Goal: Task Accomplishment & Management: Use online tool/utility

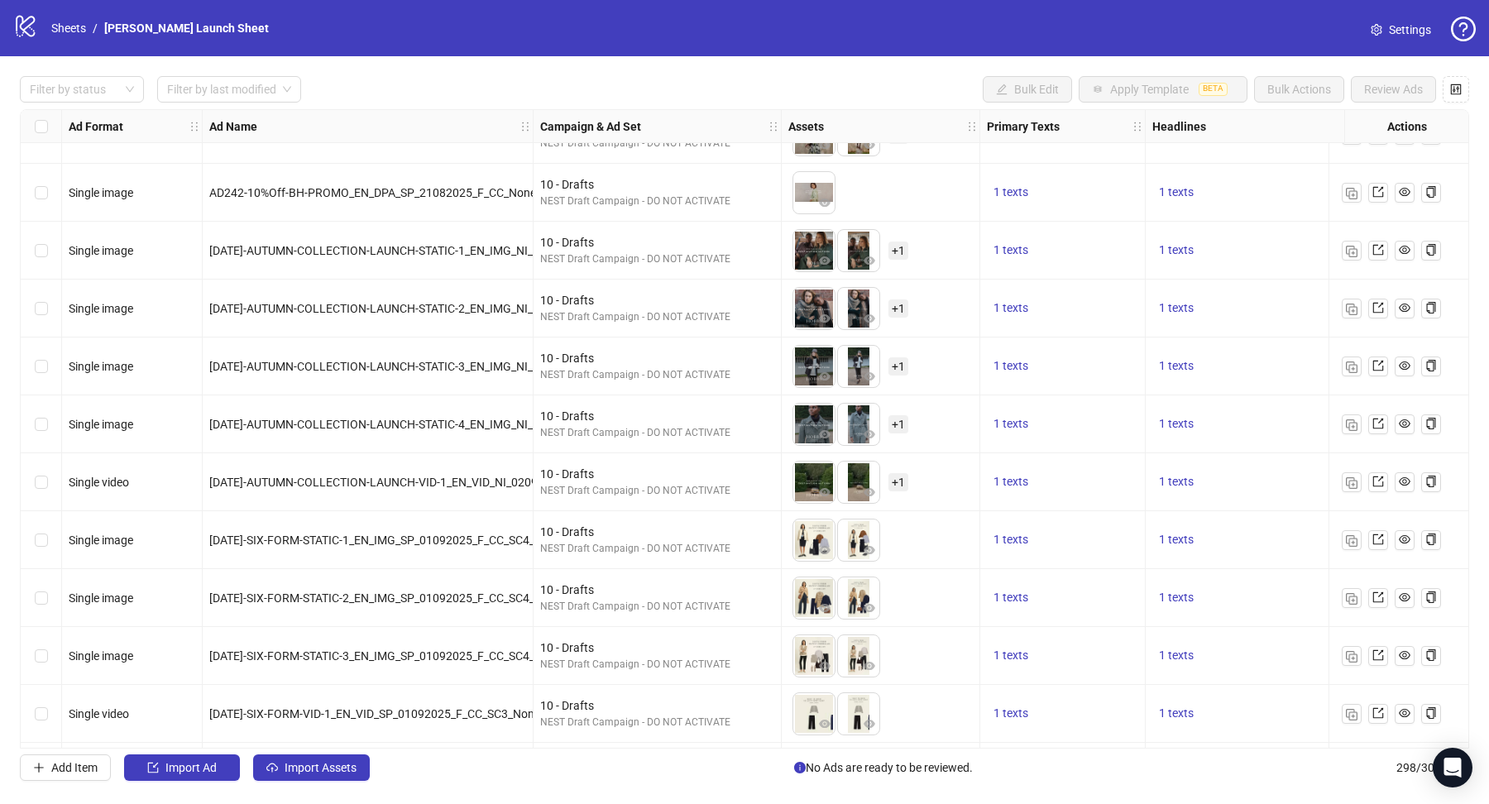
scroll to position [15784, 0]
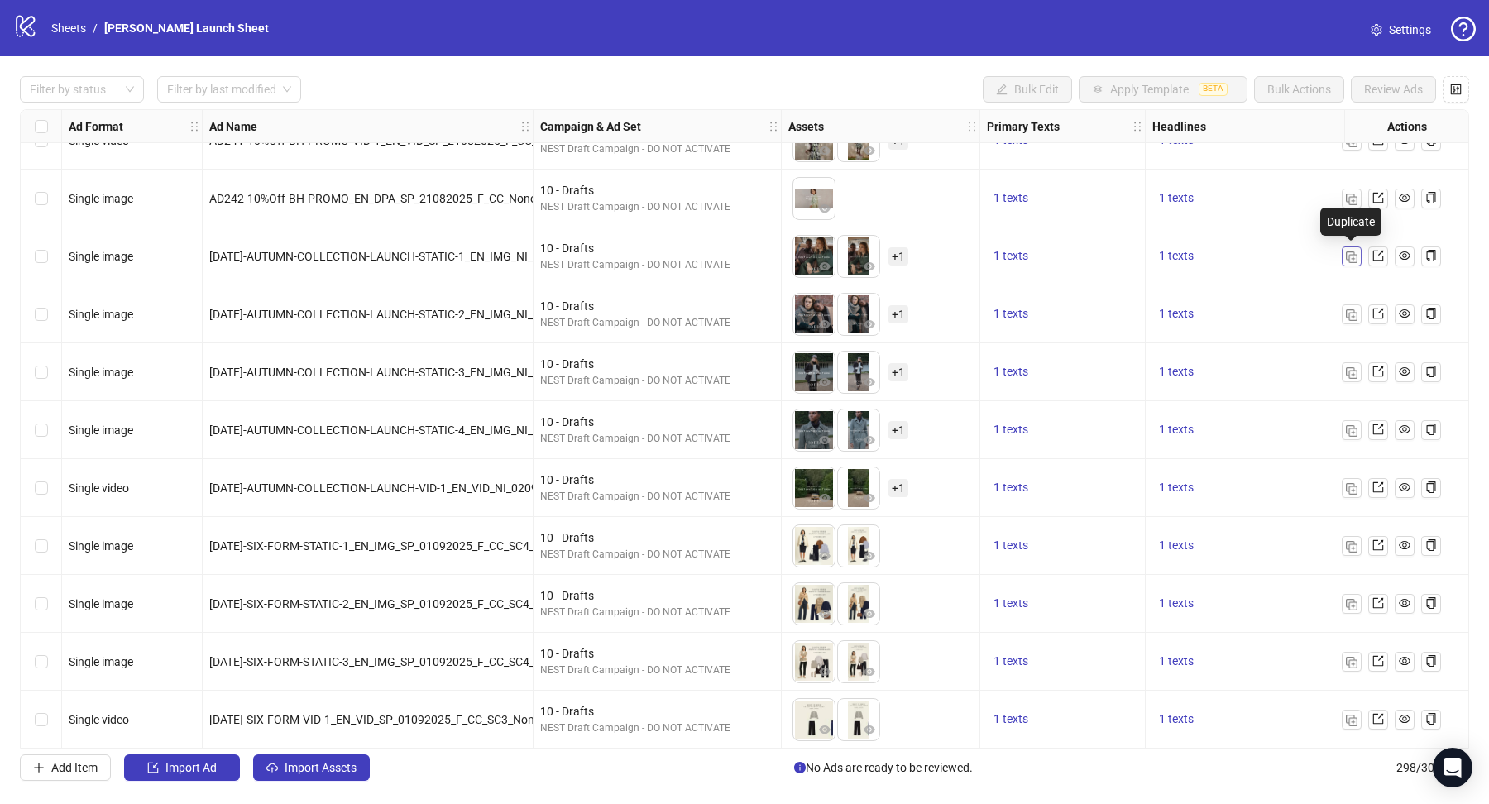
click at [1352, 256] on img "button" at bounding box center [1352, 258] width 12 height 12
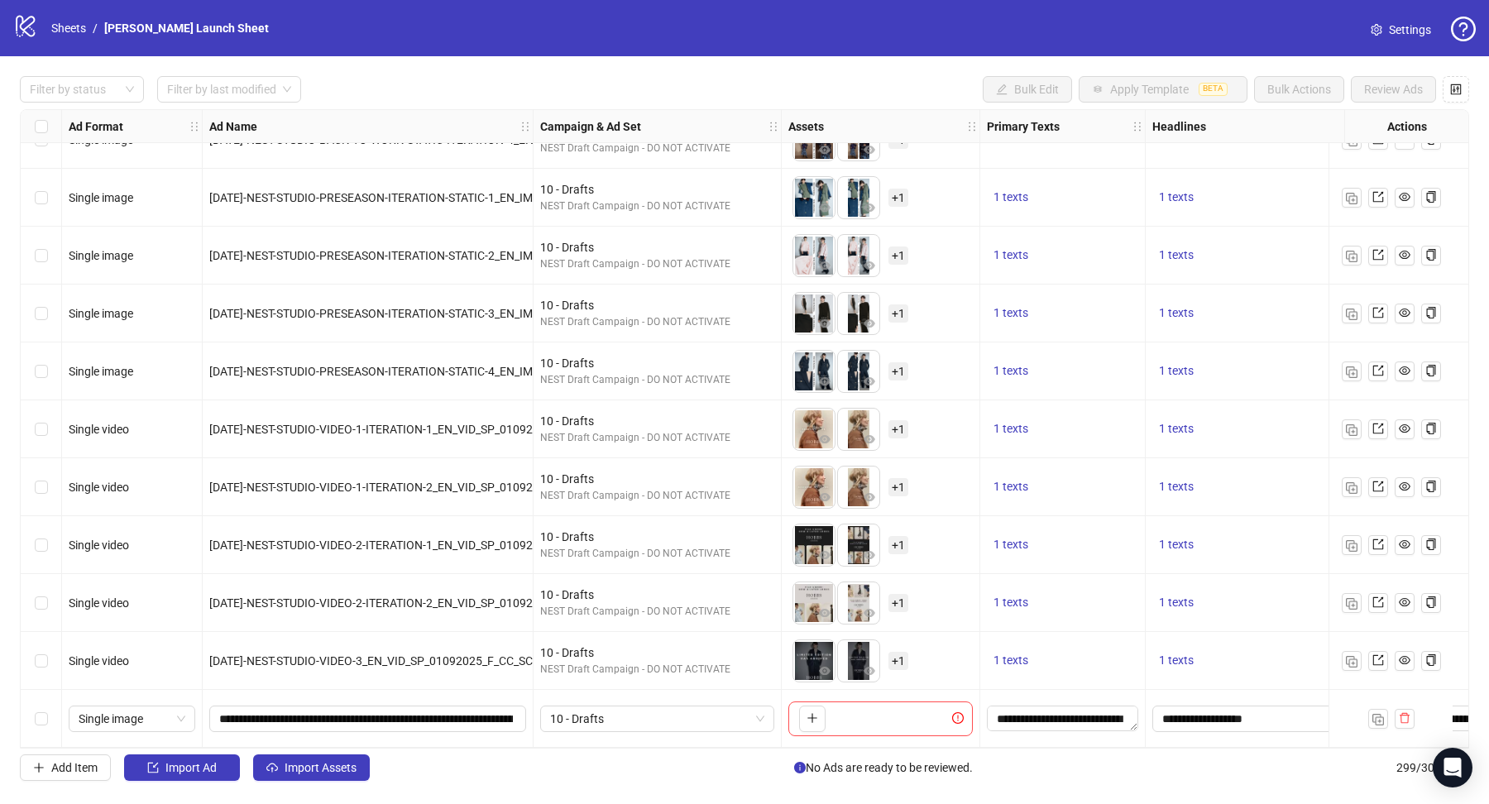
scroll to position [16717, 290]
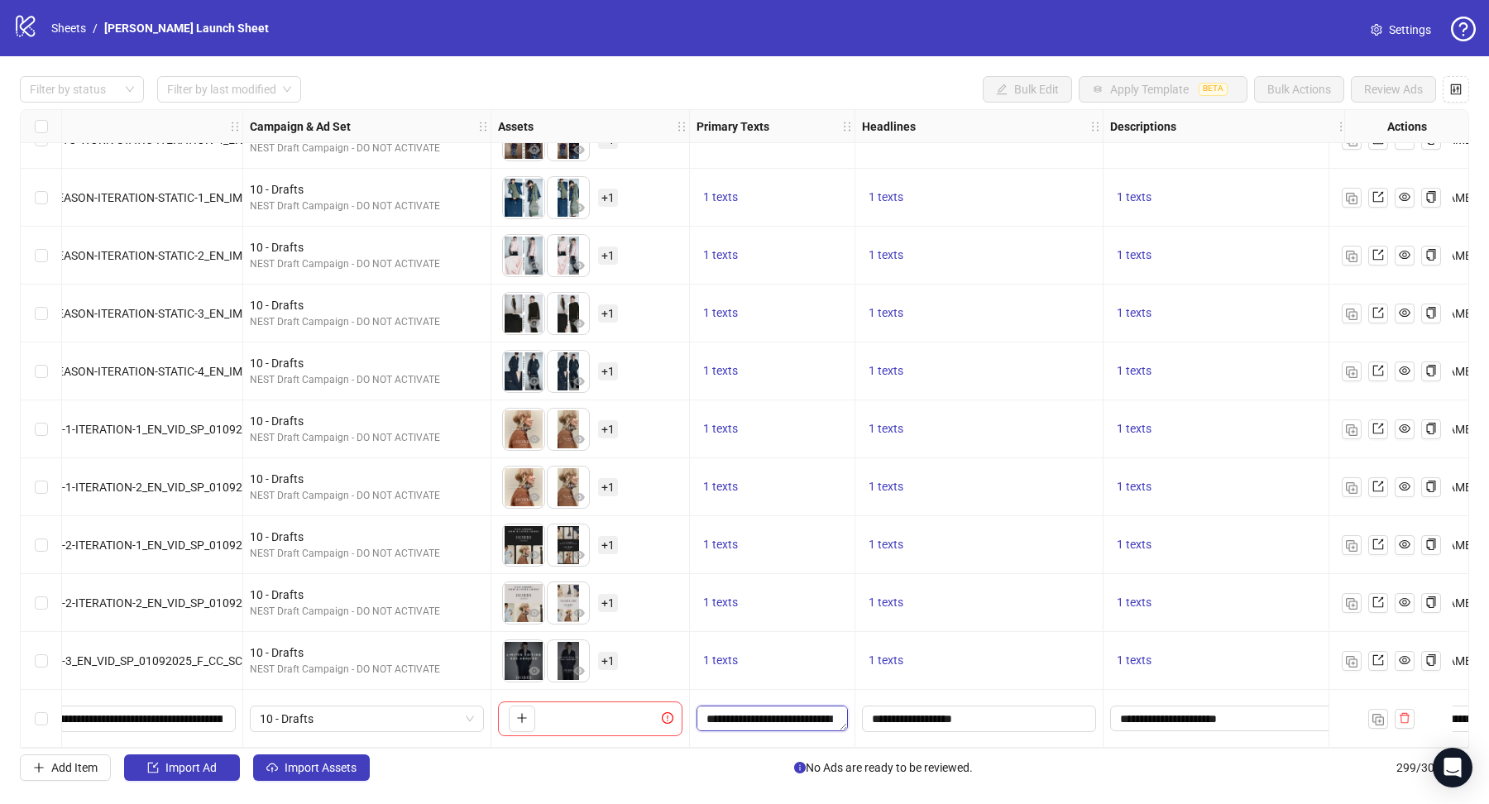
click at [788, 714] on textarea "**********" at bounding box center [772, 719] width 151 height 26
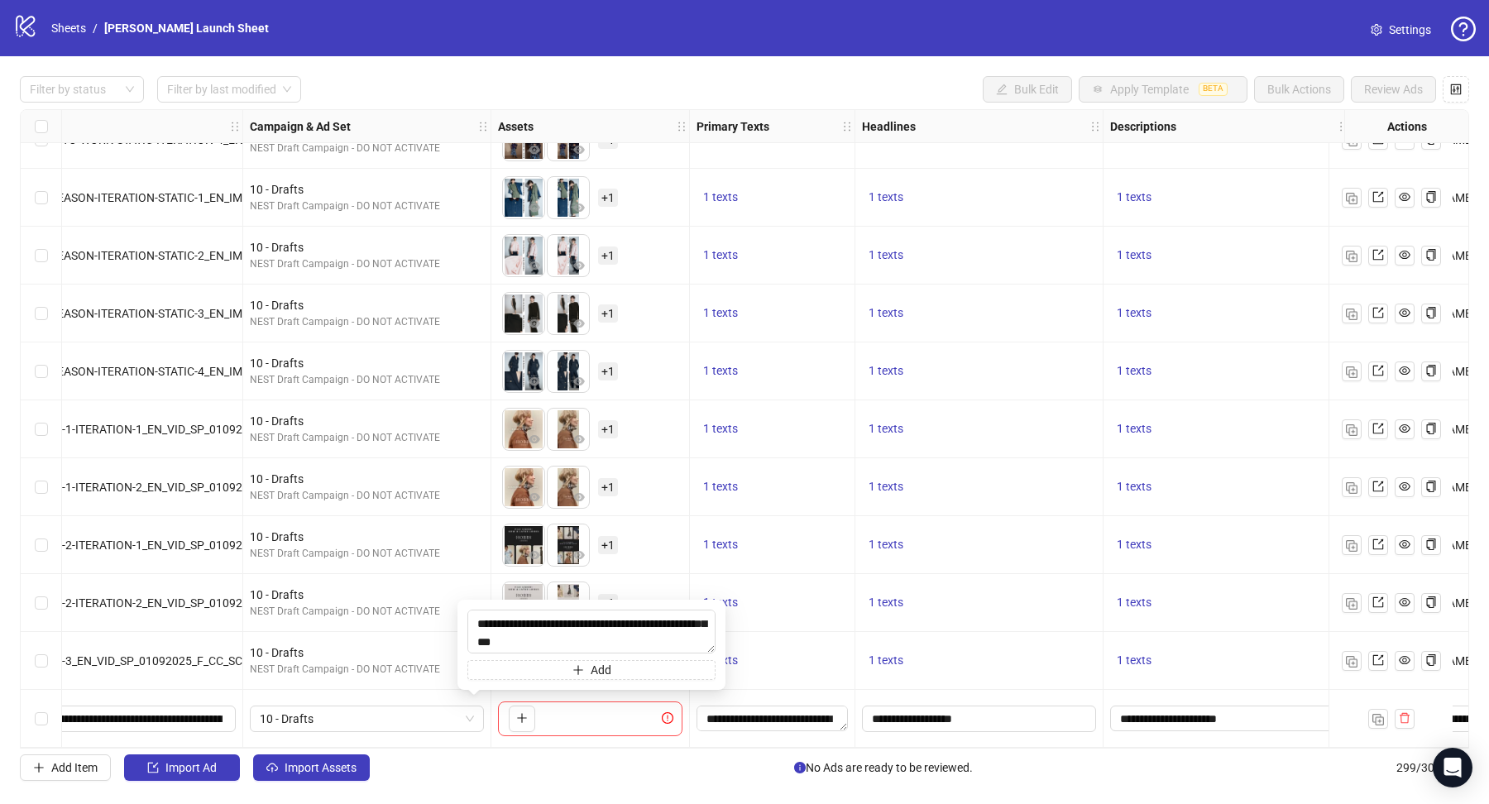
scroll to position [16717, 529]
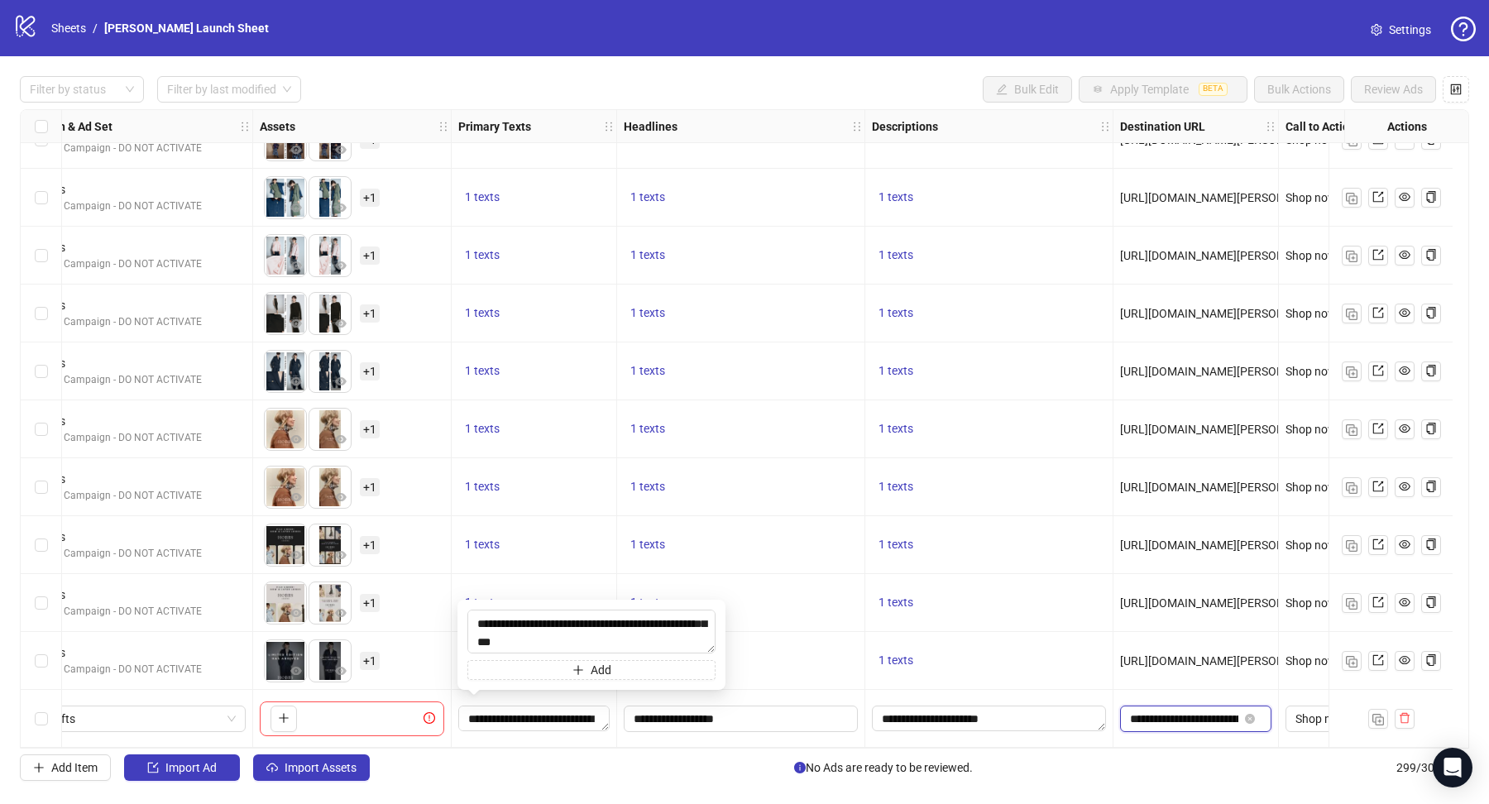
click at [1182, 713] on input "**********" at bounding box center [1184, 719] width 108 height 18
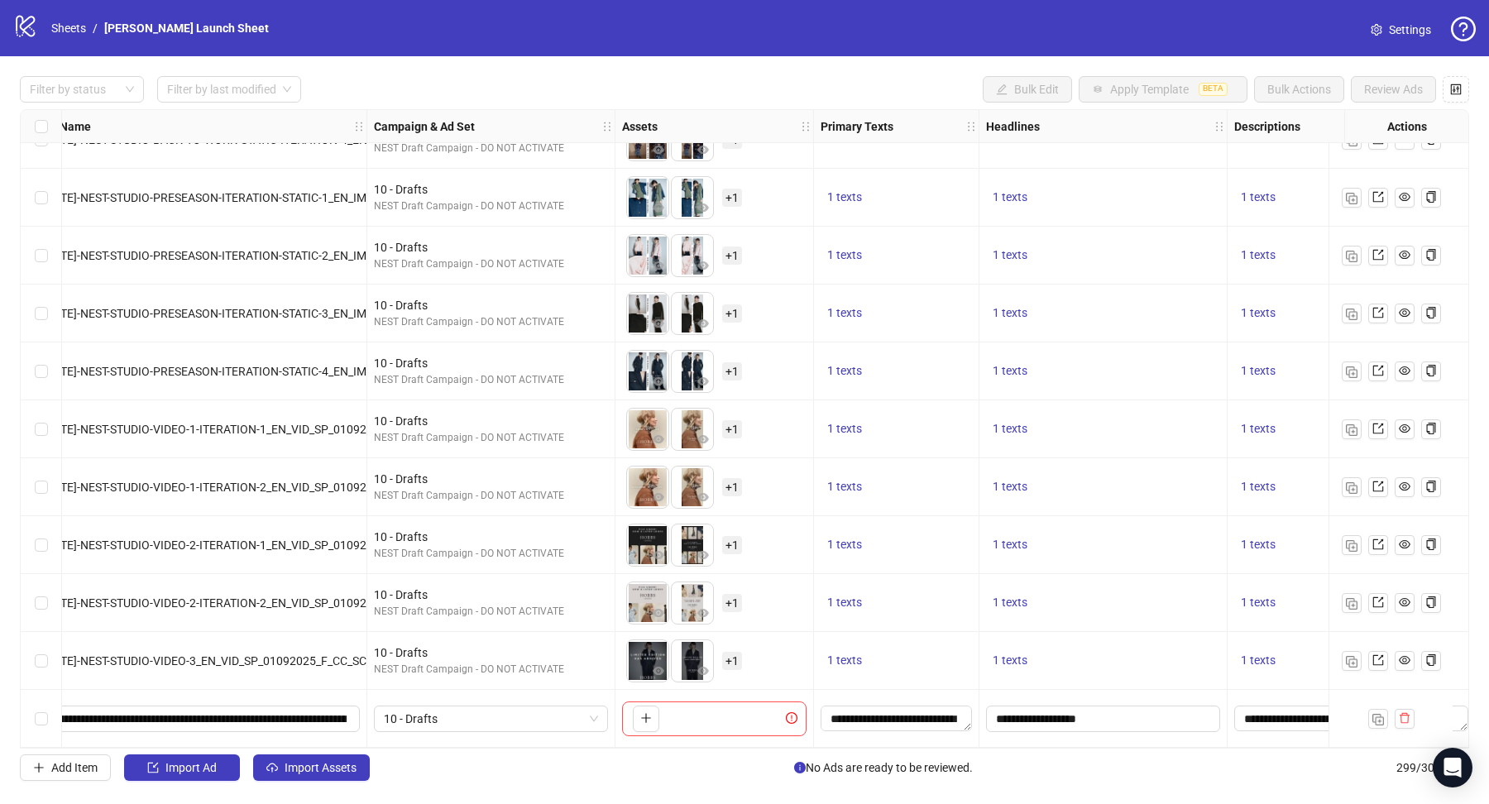
scroll to position [0, 0]
click at [222, 710] on input "**********" at bounding box center [200, 719] width 294 height 18
paste input "text"
type input "**********"
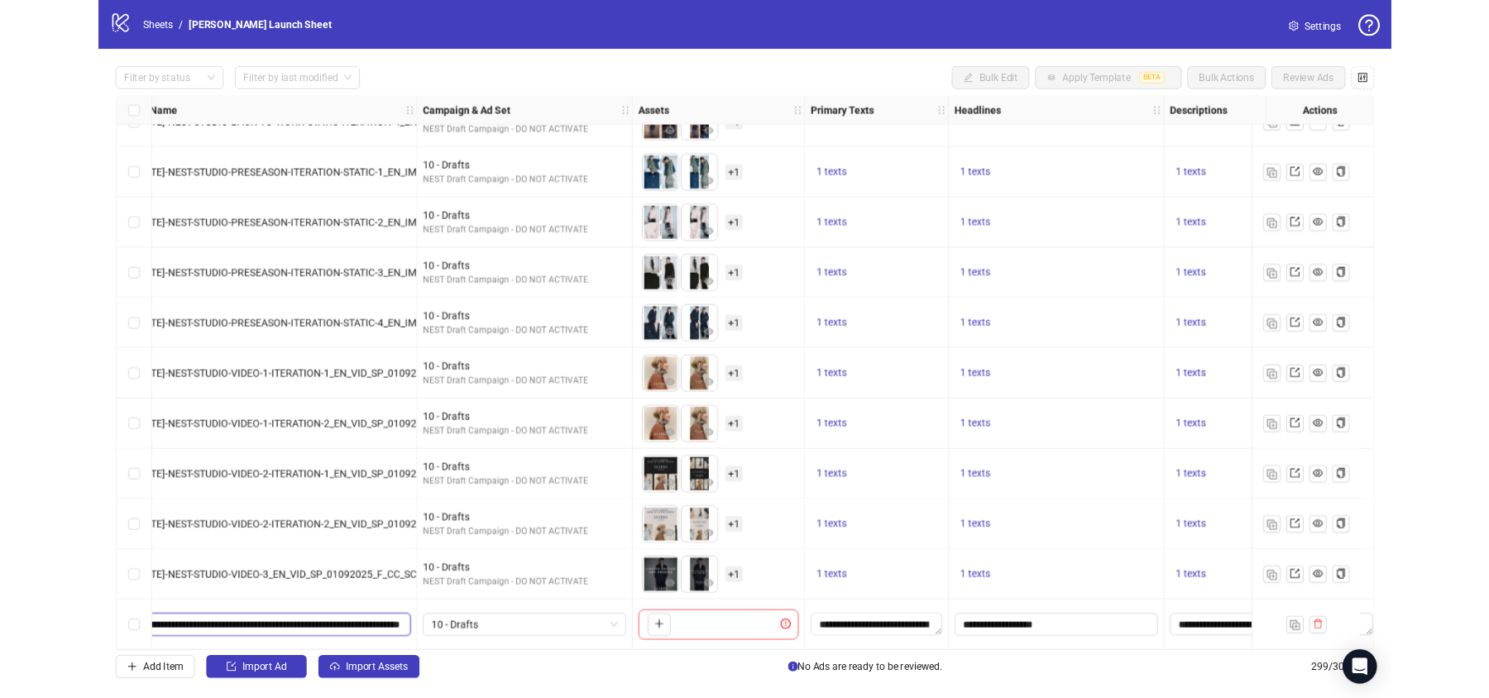
scroll to position [16717, 0]
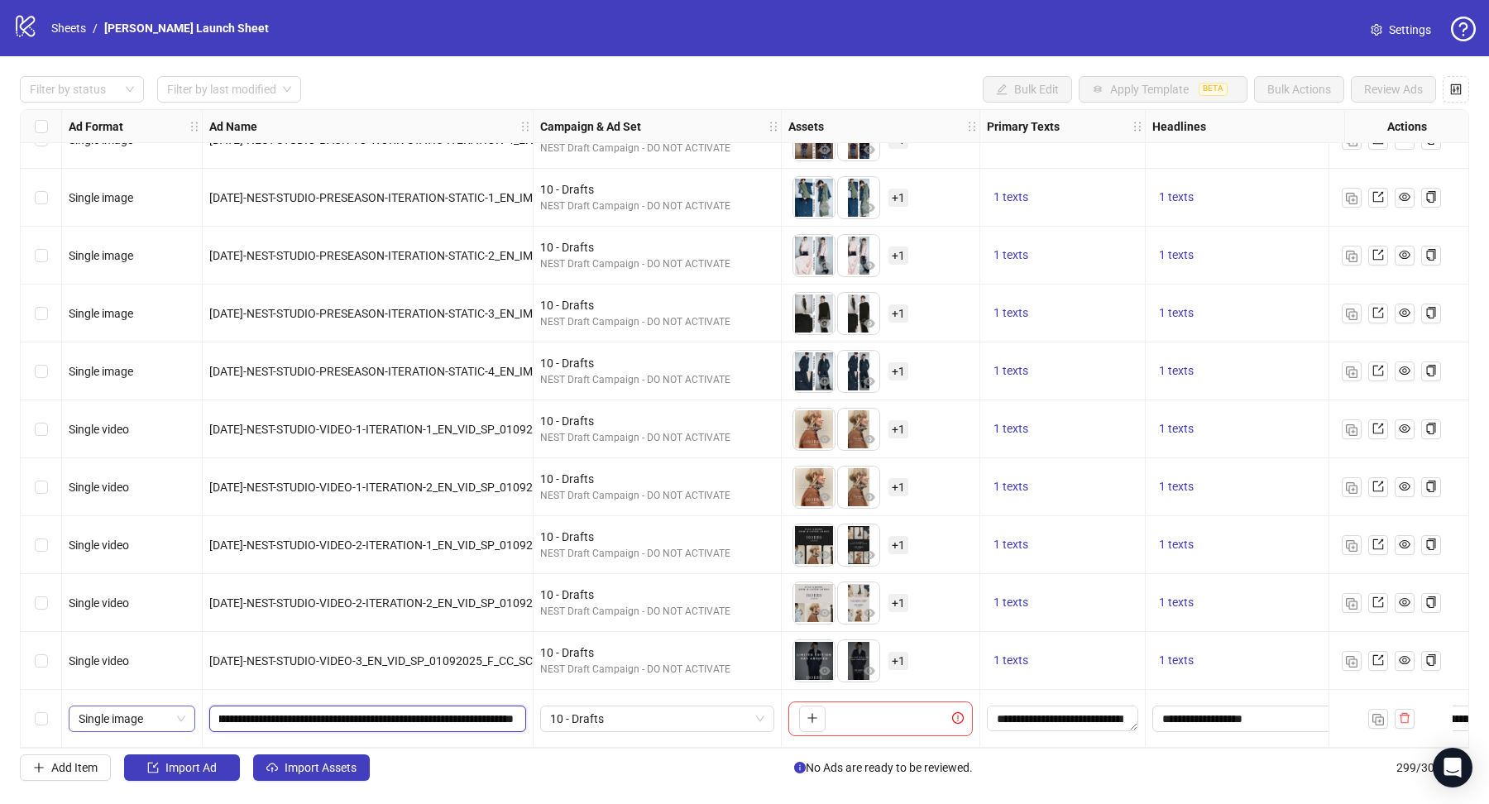
click at [130, 709] on span "Single image" at bounding box center [132, 719] width 107 height 25
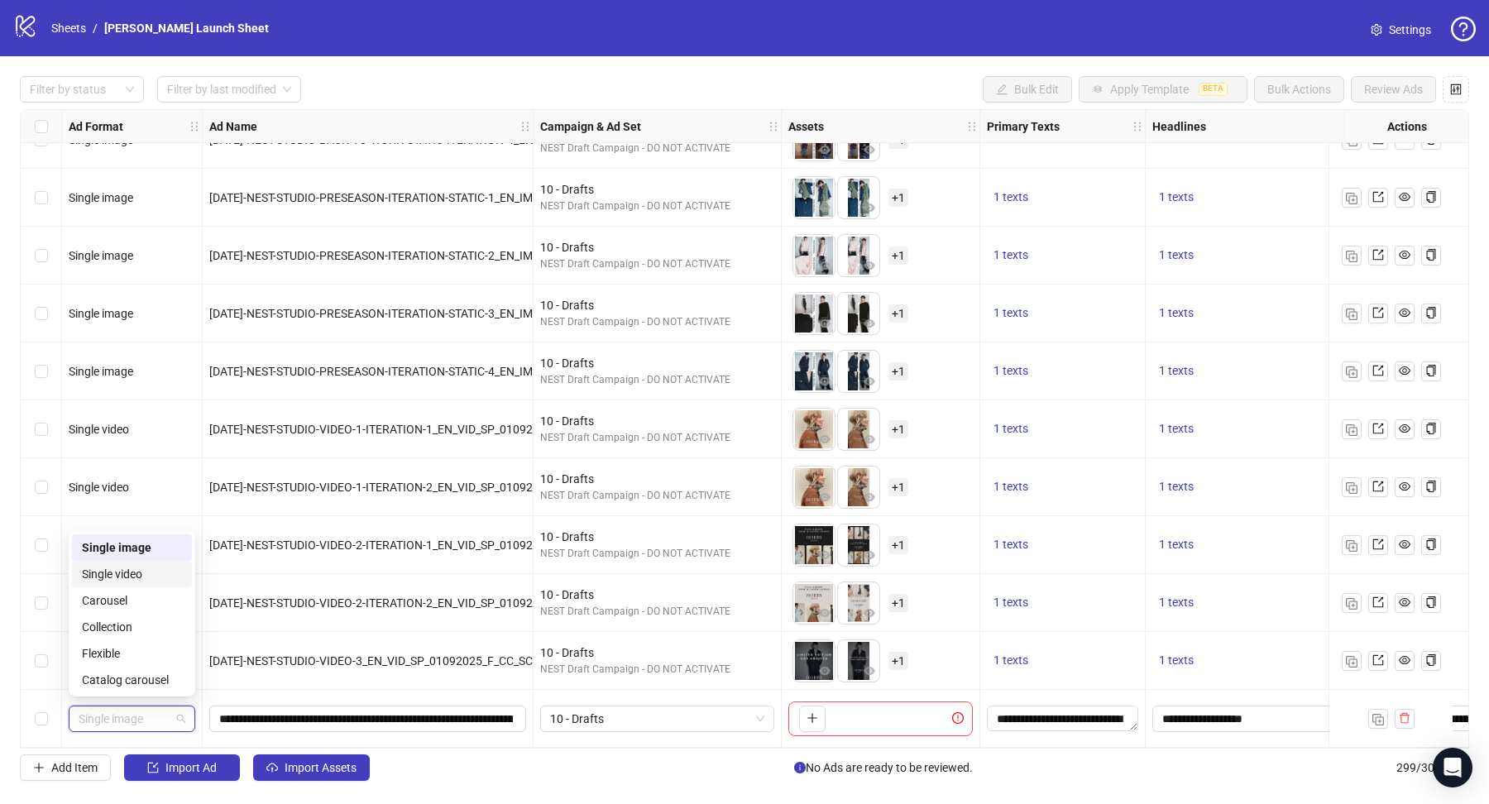
click at [137, 580] on div "Single video" at bounding box center [132, 574] width 100 height 18
click at [805, 711] on button "button" at bounding box center [812, 719] width 26 height 26
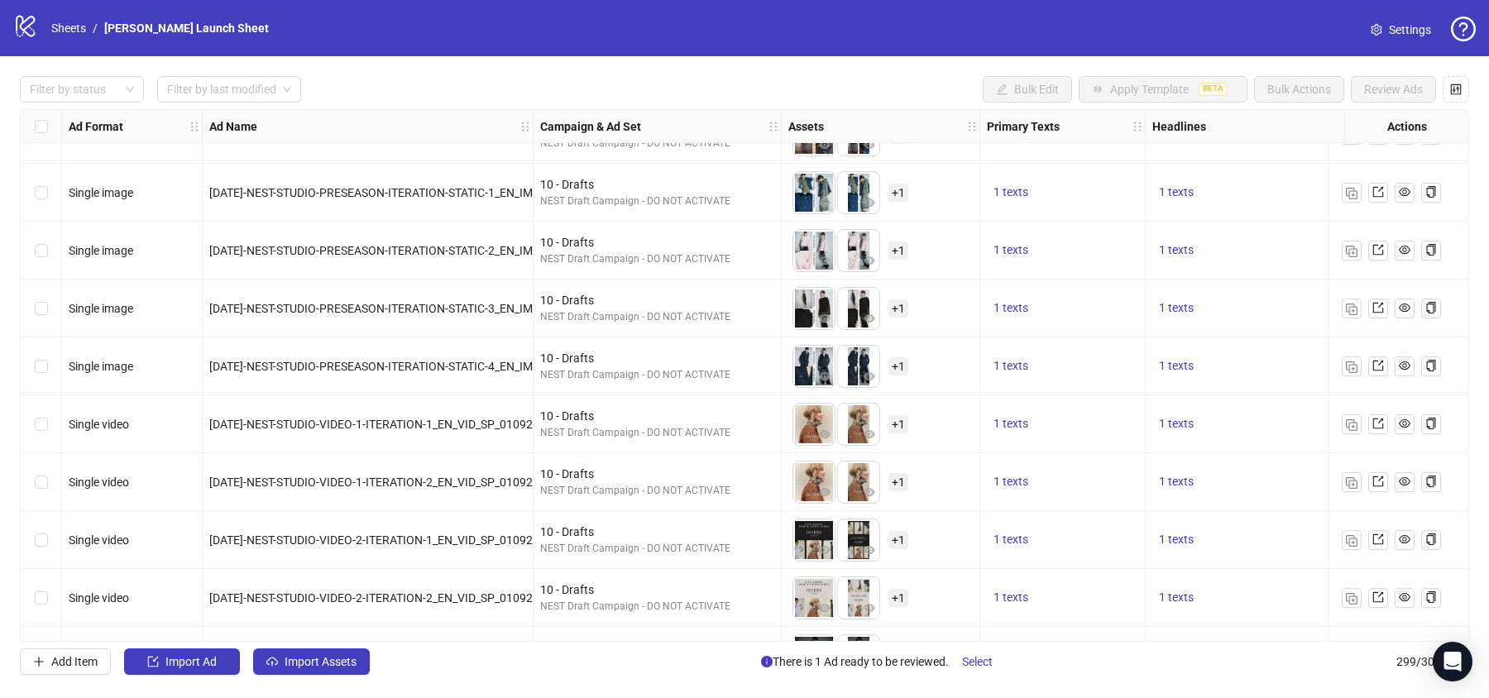
scroll to position [16824, 0]
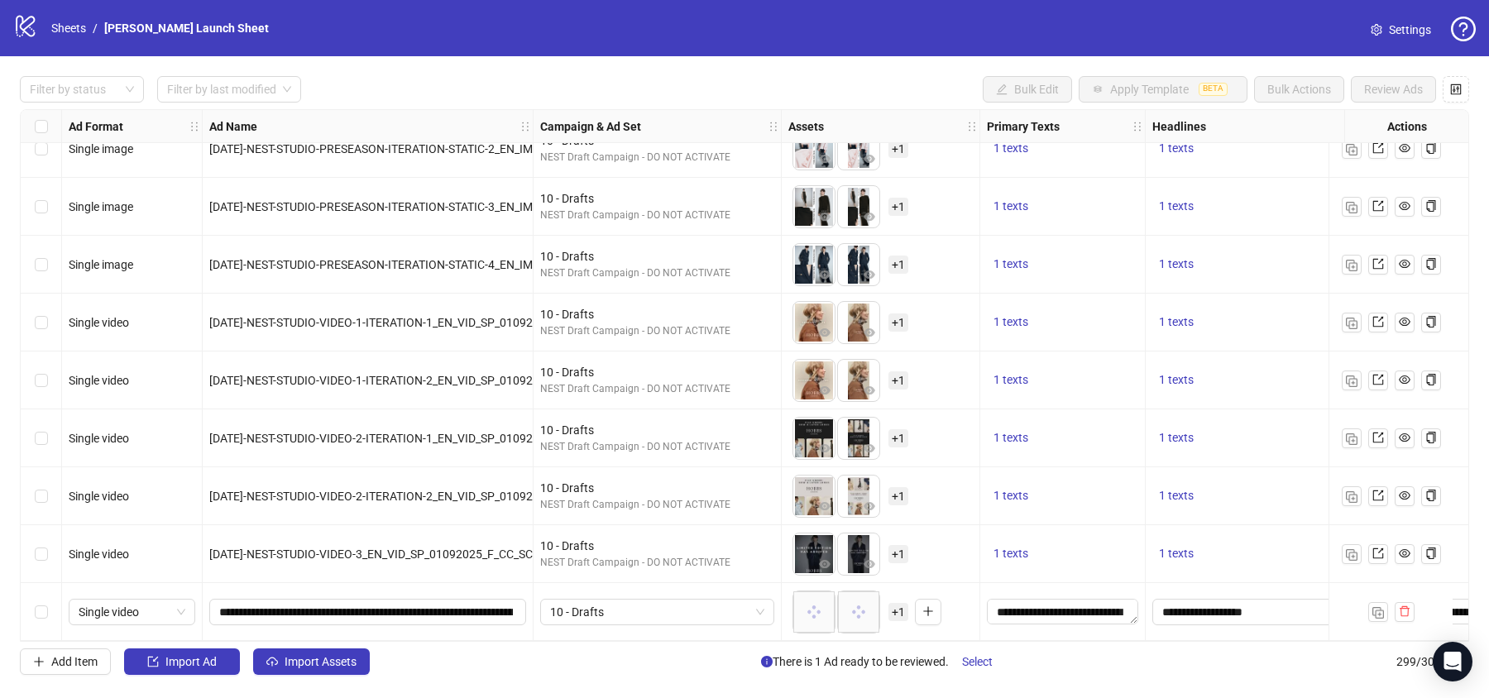
click at [898, 603] on span "+ 1" at bounding box center [899, 612] width 20 height 18
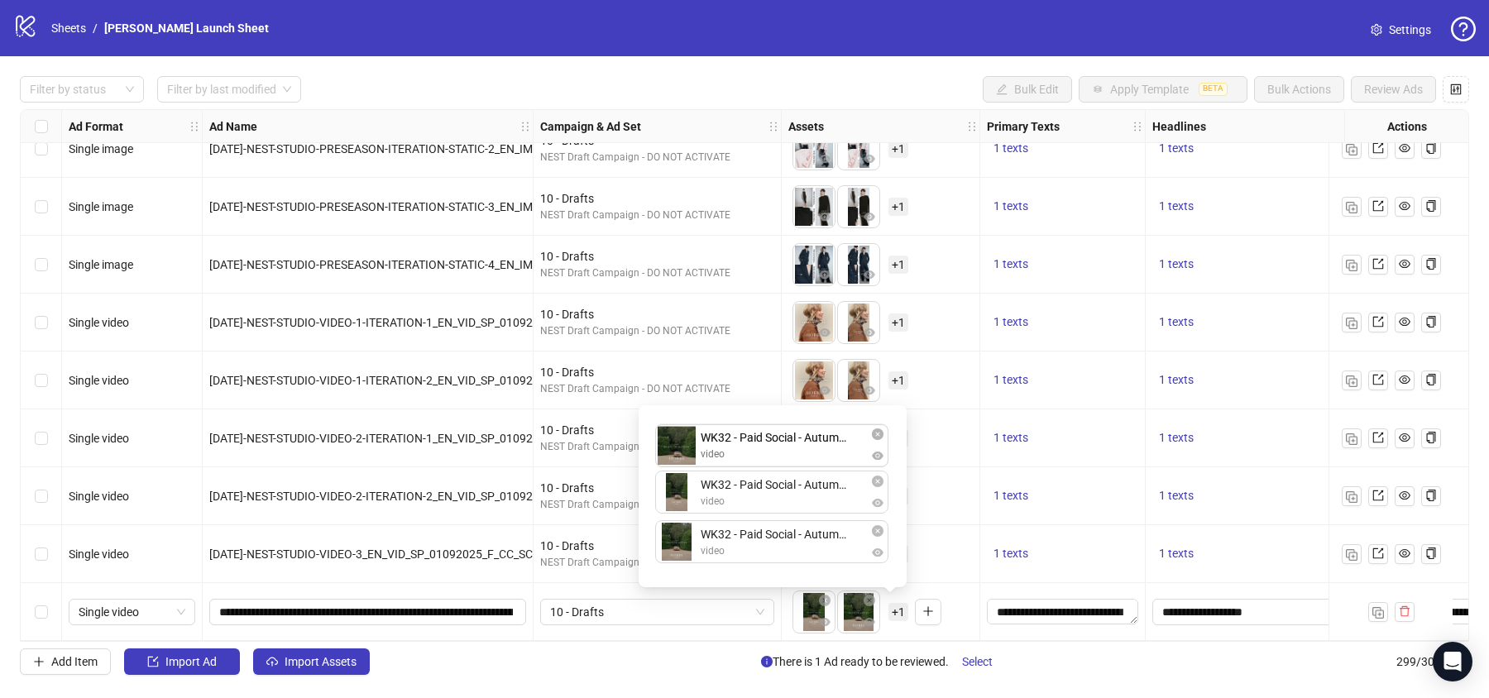
drag, startPoint x: 688, startPoint y: 546, endPoint x: 690, endPoint y: 457, distance: 89.4
click at [690, 457] on div "WK32 - Paid Social - Autumn Launch - Video 02 - 9x16.mp4 video WK32 - Paid Soci…" at bounding box center [773, 496] width 248 height 162
click at [983, 591] on div "**********" at bounding box center [1062, 612] width 165 height 58
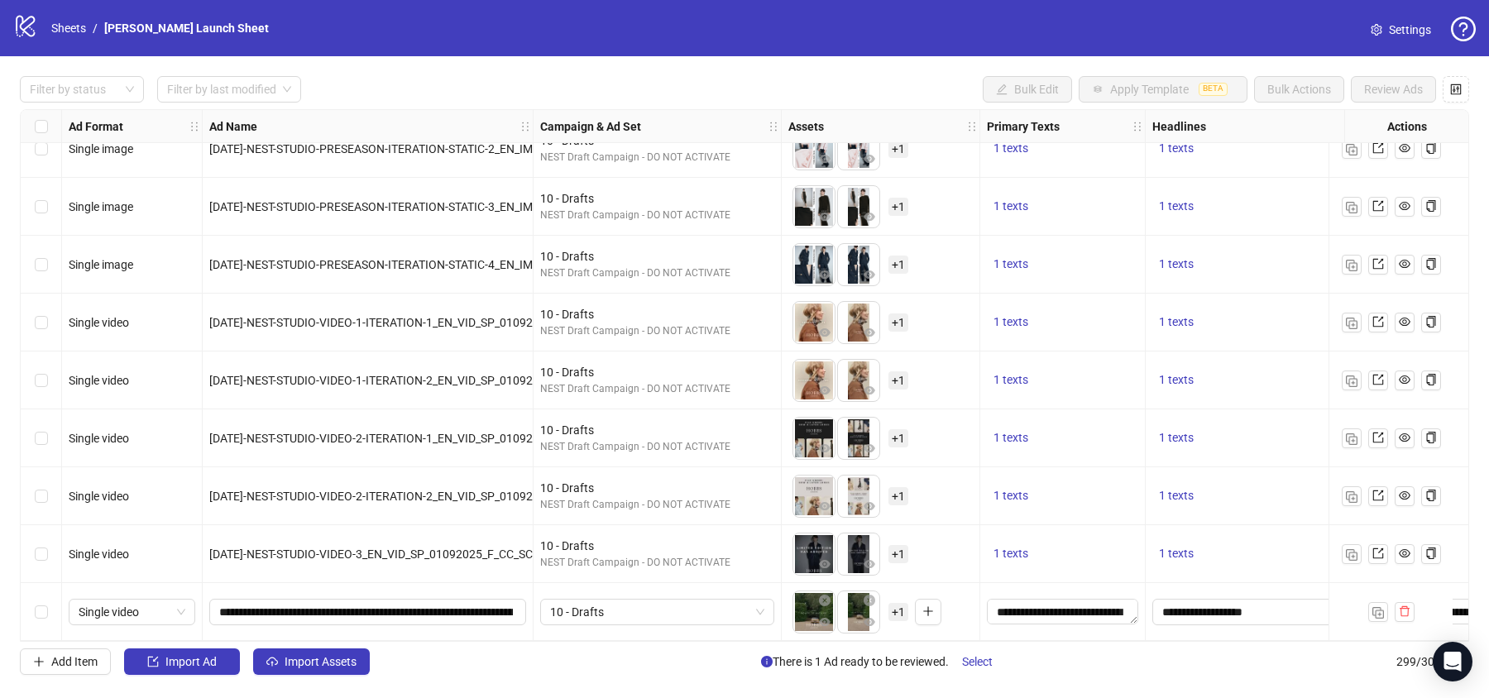
click at [50, 601] on div "Select row 299" at bounding box center [41, 612] width 41 height 58
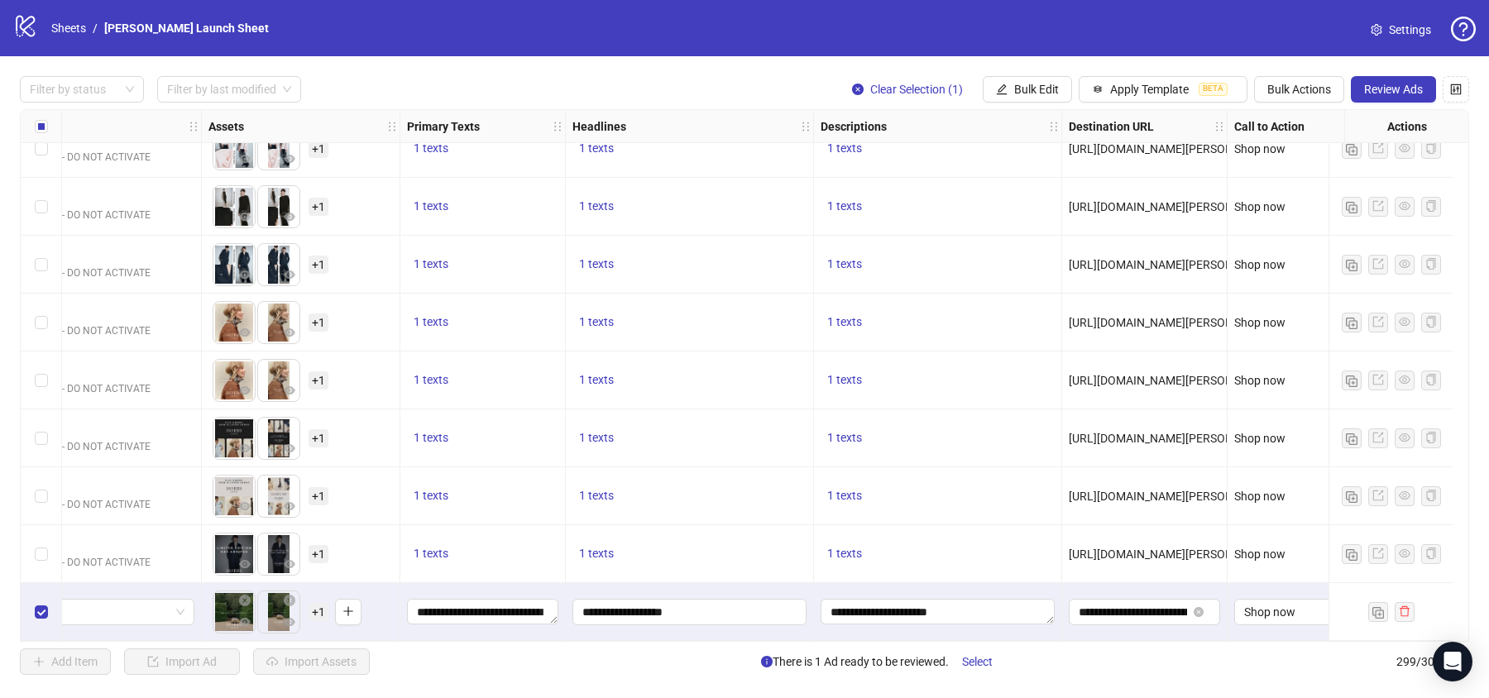
scroll to position [16824, 611]
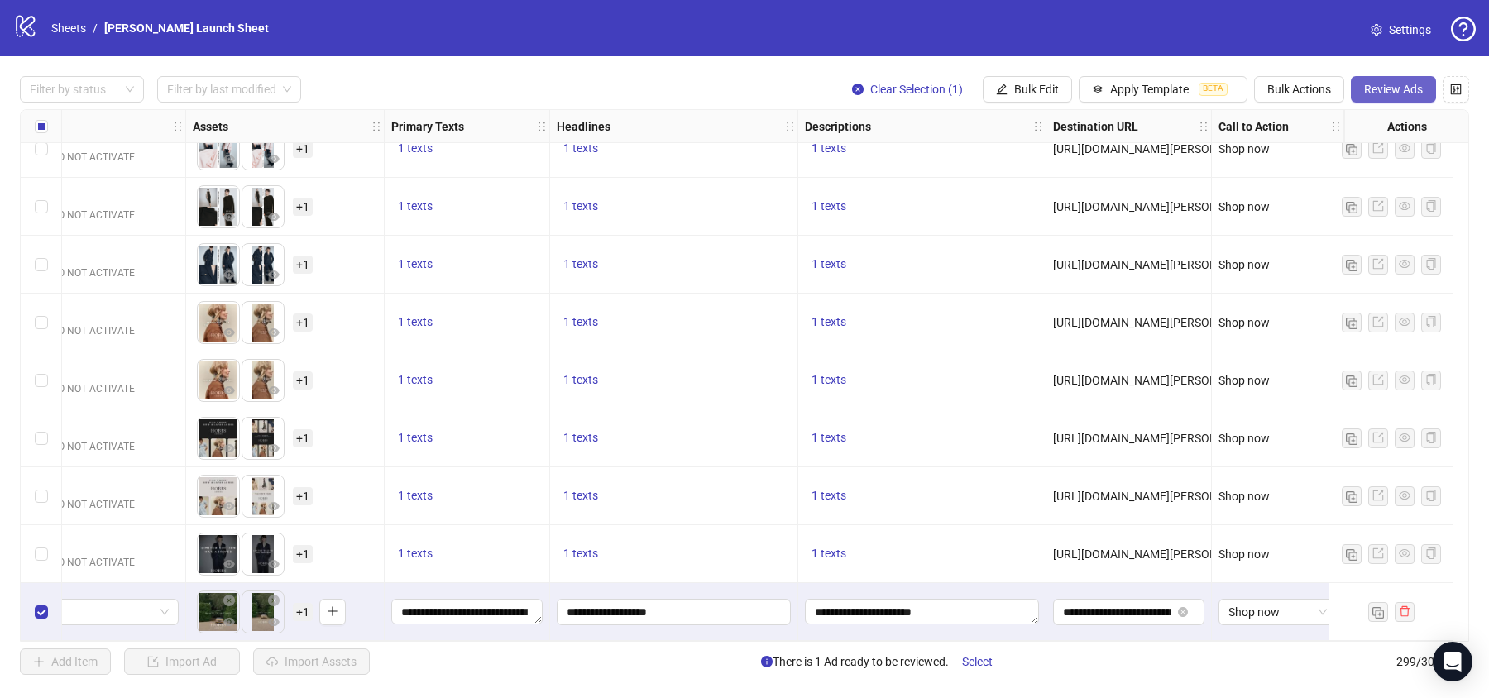
click at [1387, 88] on span "Review Ads" at bounding box center [1393, 89] width 59 height 13
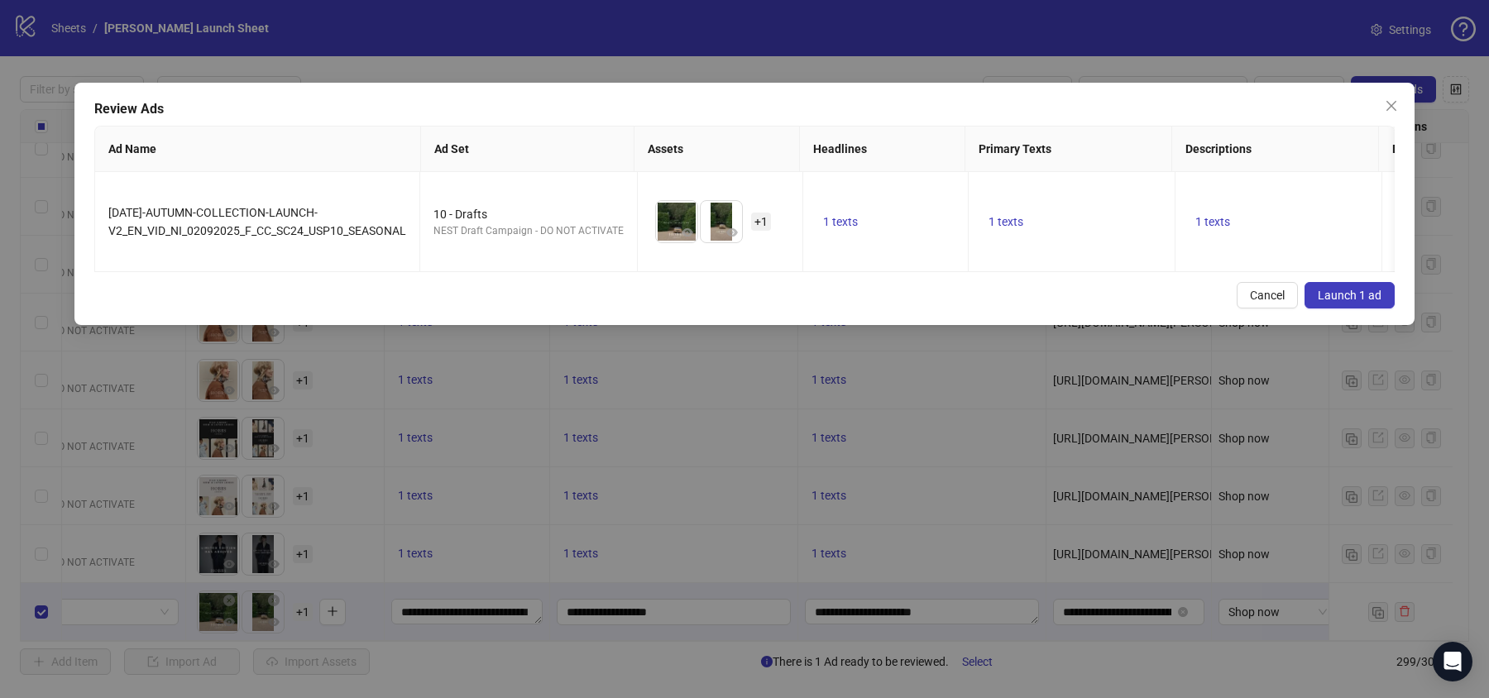
click at [1354, 289] on span "Launch 1 ad" at bounding box center [1350, 295] width 64 height 13
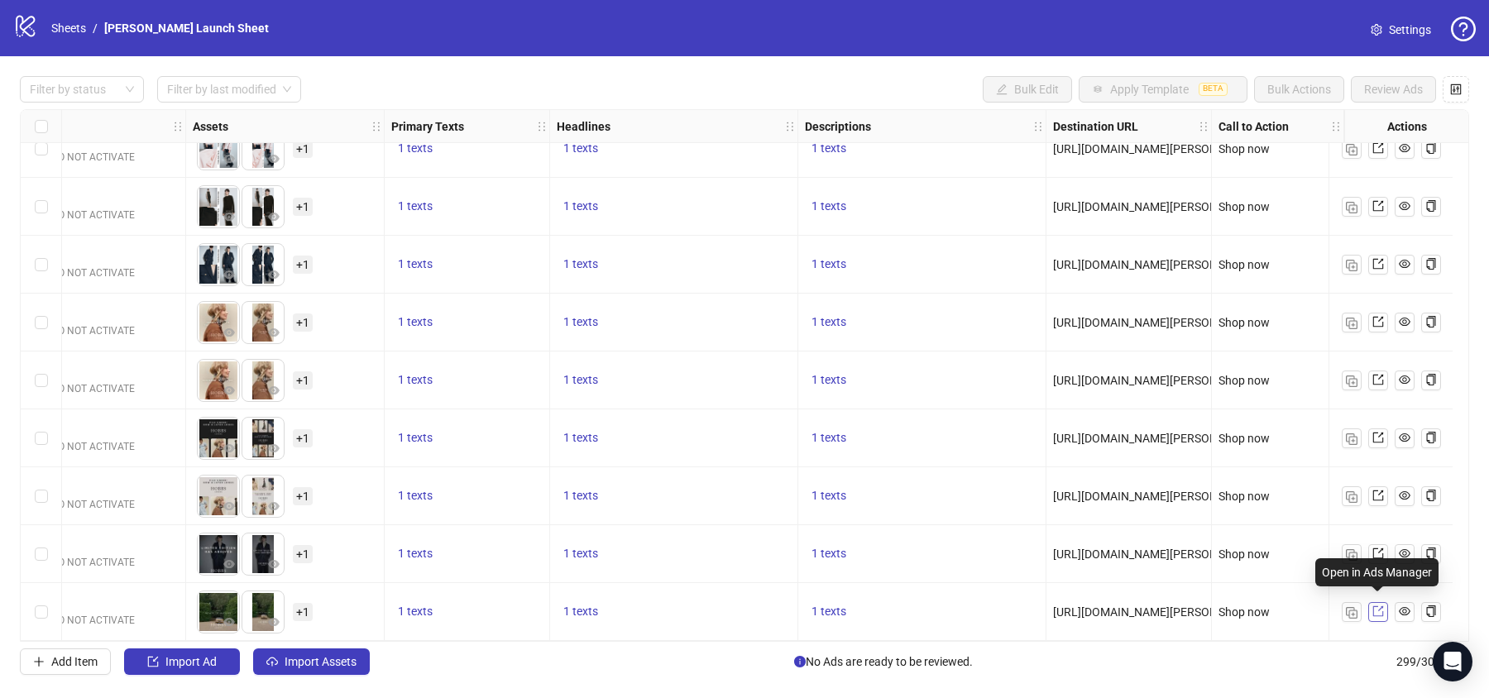
click at [1382, 606] on icon "export" at bounding box center [1378, 611] width 11 height 11
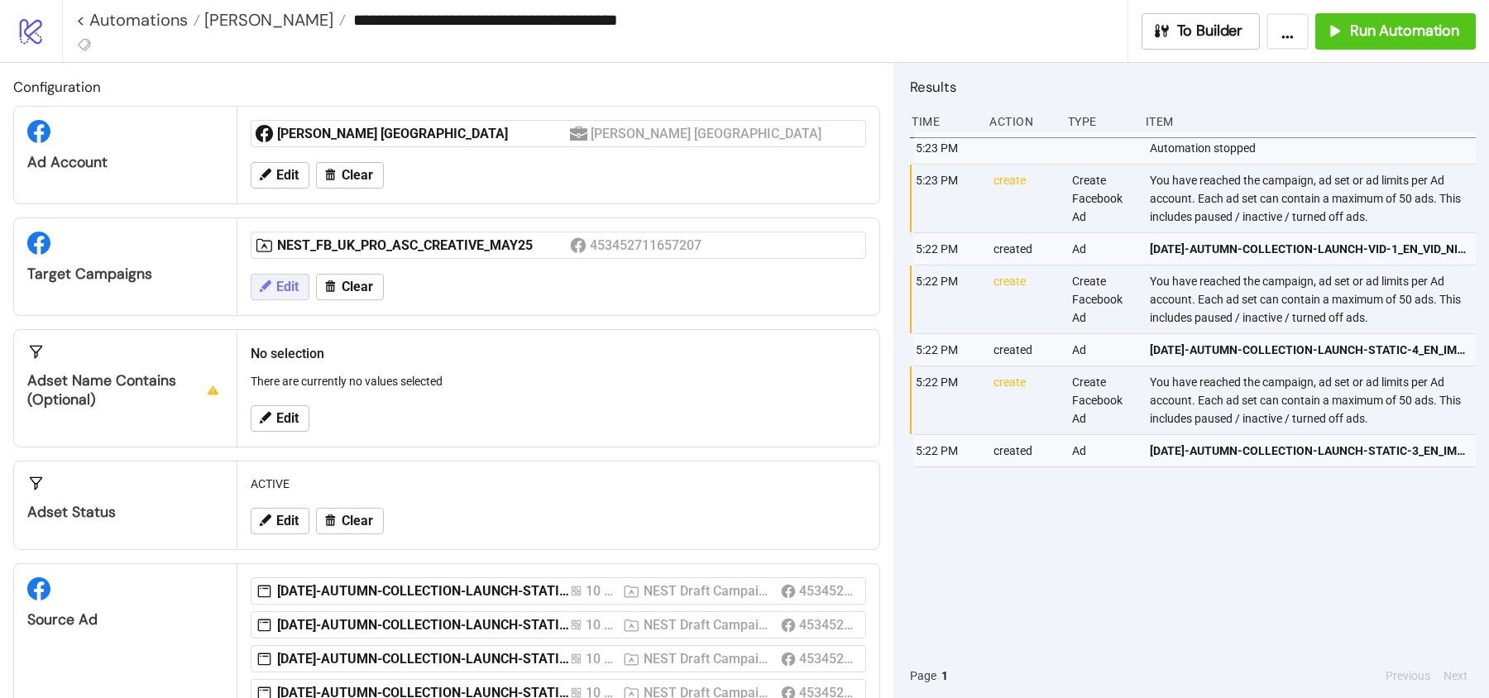
scroll to position [117, 0]
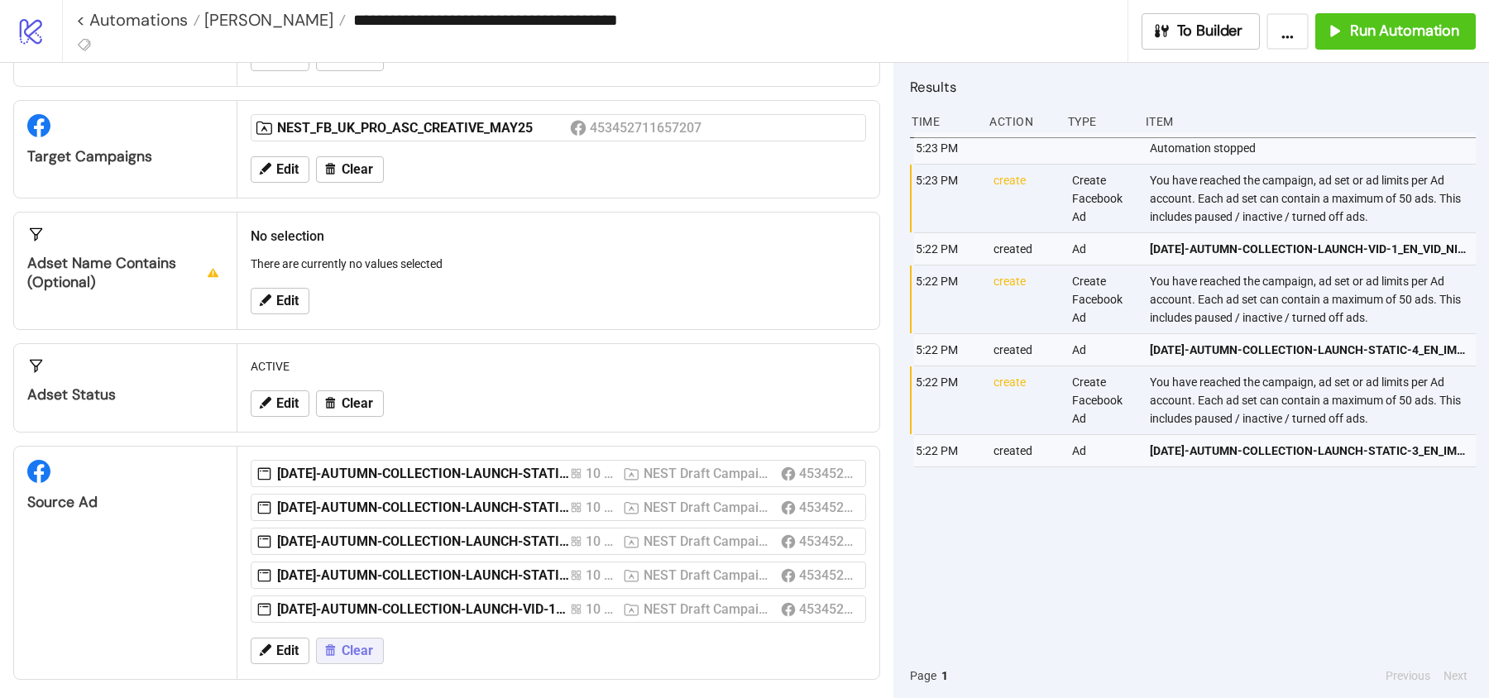
click at [352, 644] on span "Clear" at bounding box center [357, 651] width 31 height 15
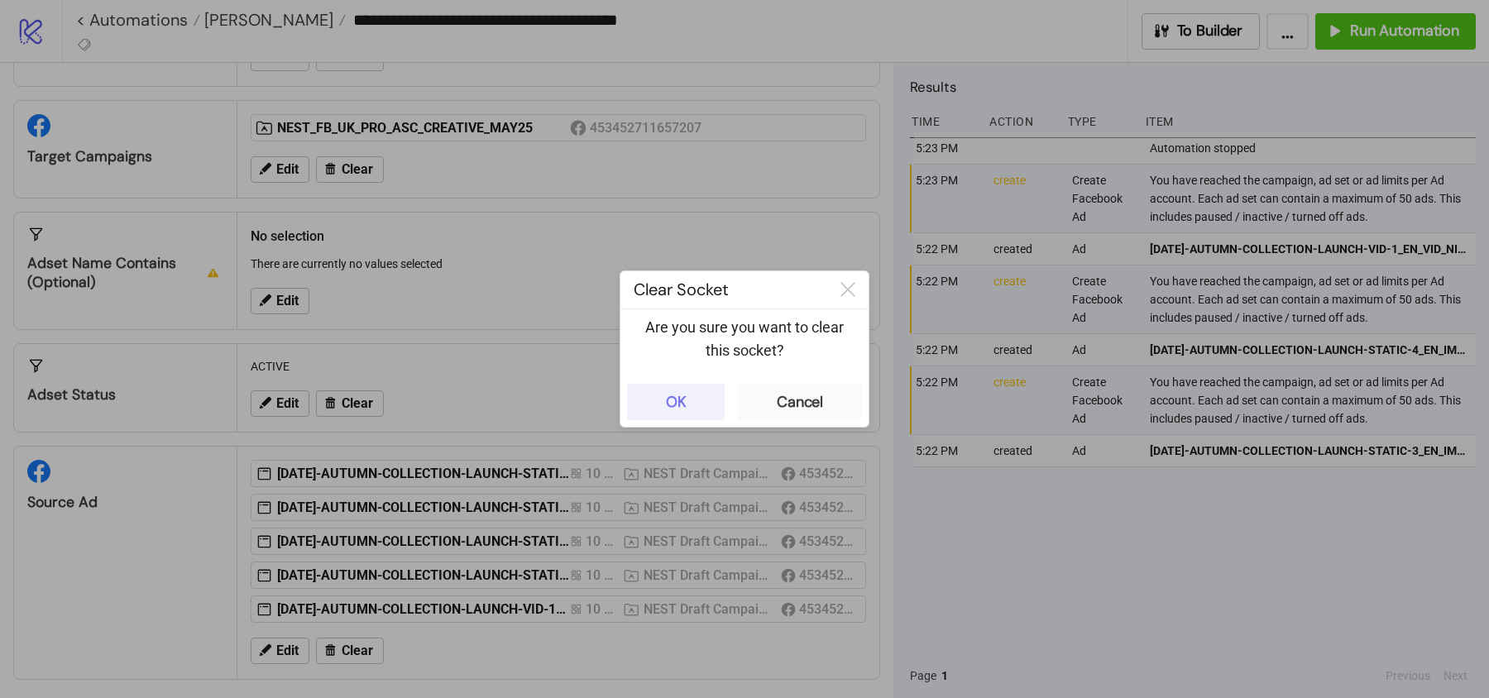
click at [652, 410] on button "OK" at bounding box center [676, 402] width 98 height 36
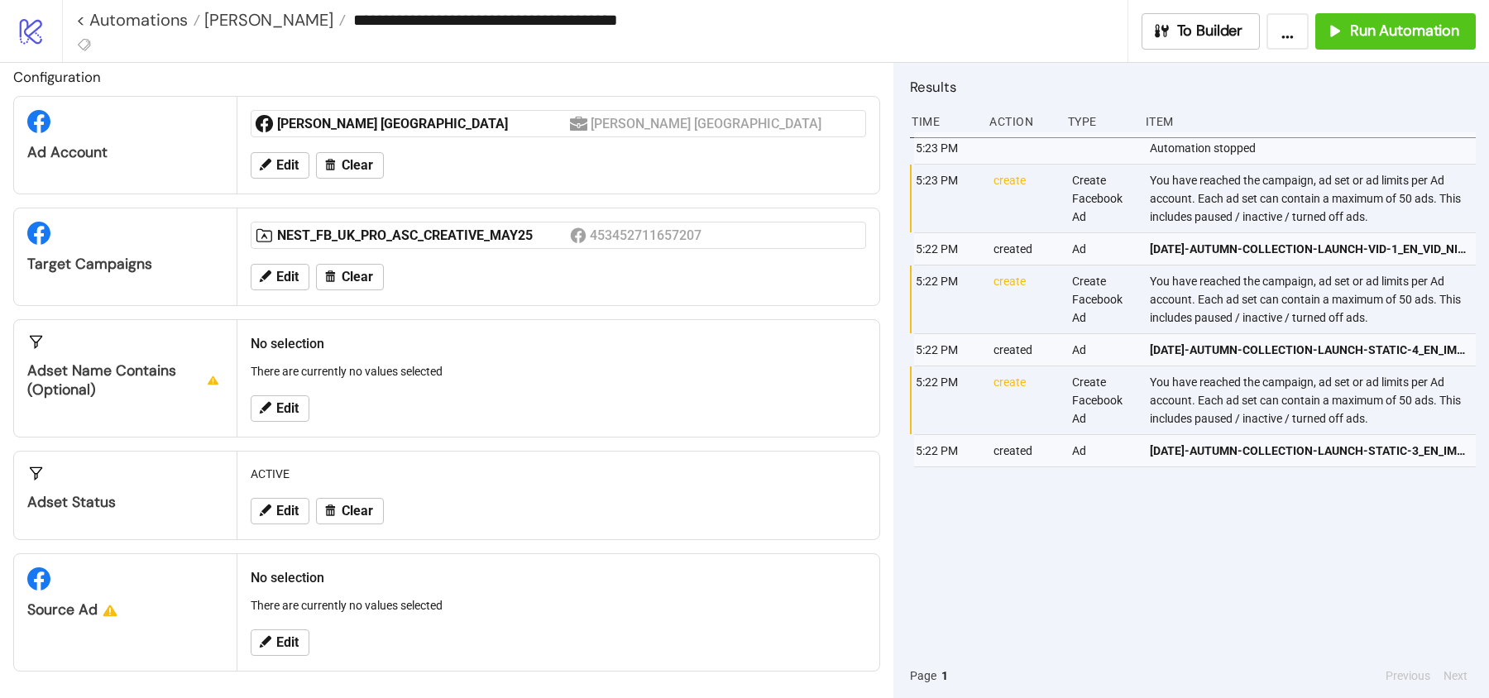
scroll to position [5, 0]
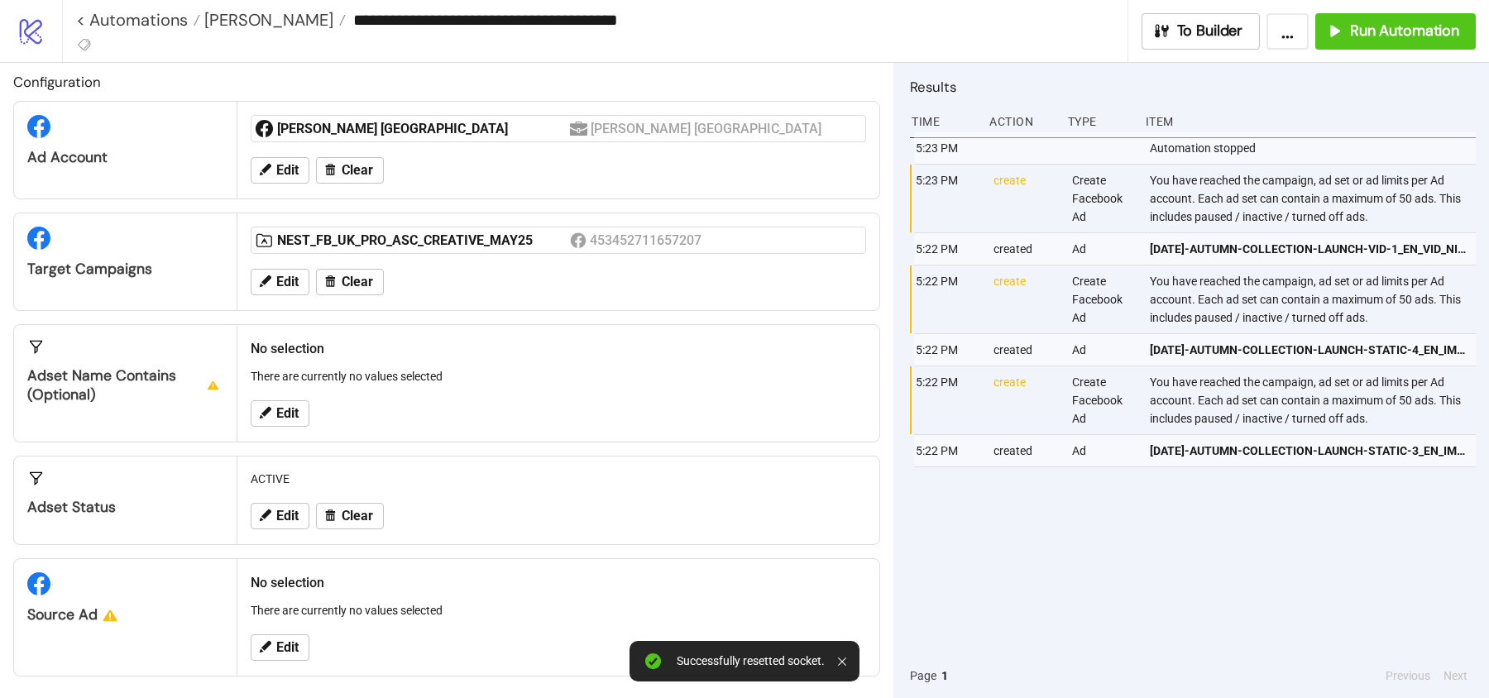
click at [295, 628] on div "Edit" at bounding box center [558, 647] width 629 height 43
click at [294, 643] on span "Edit" at bounding box center [287, 647] width 22 height 15
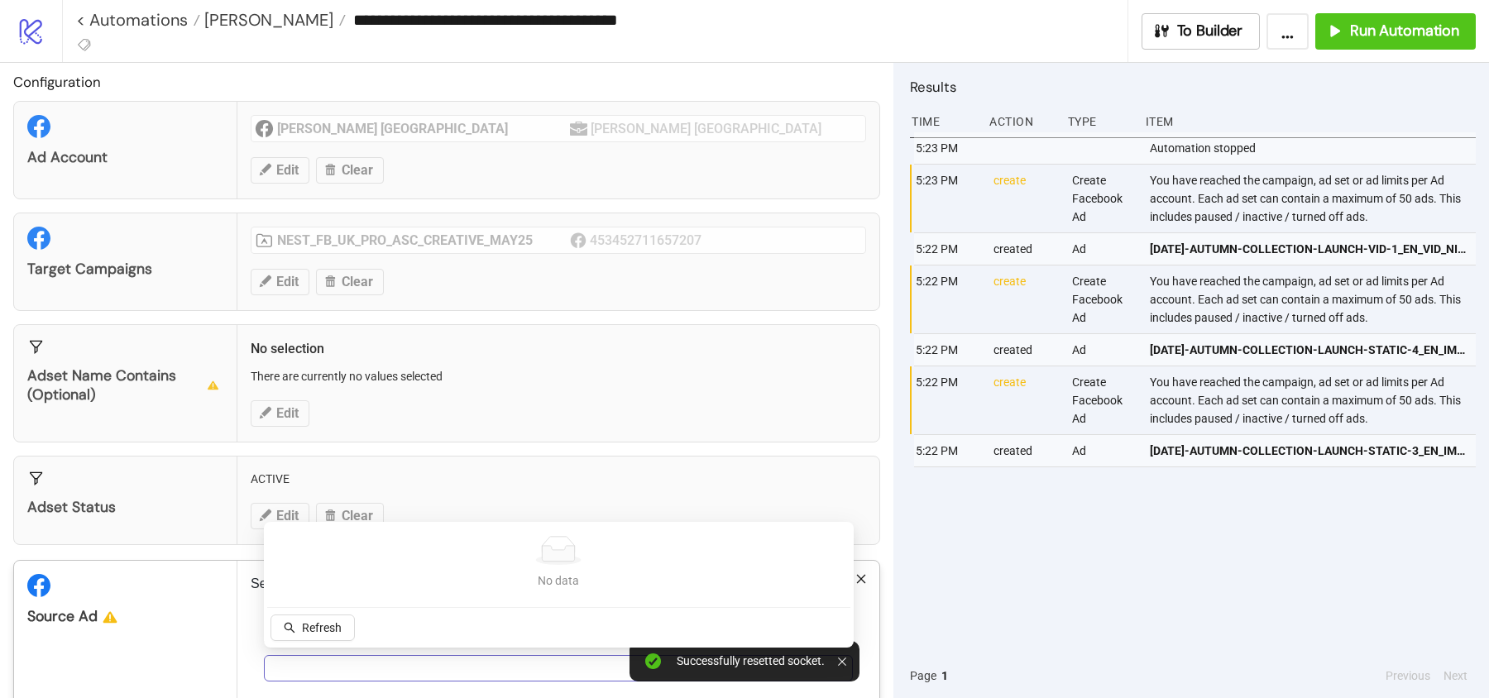
click at [327, 655] on div at bounding box center [558, 668] width 589 height 26
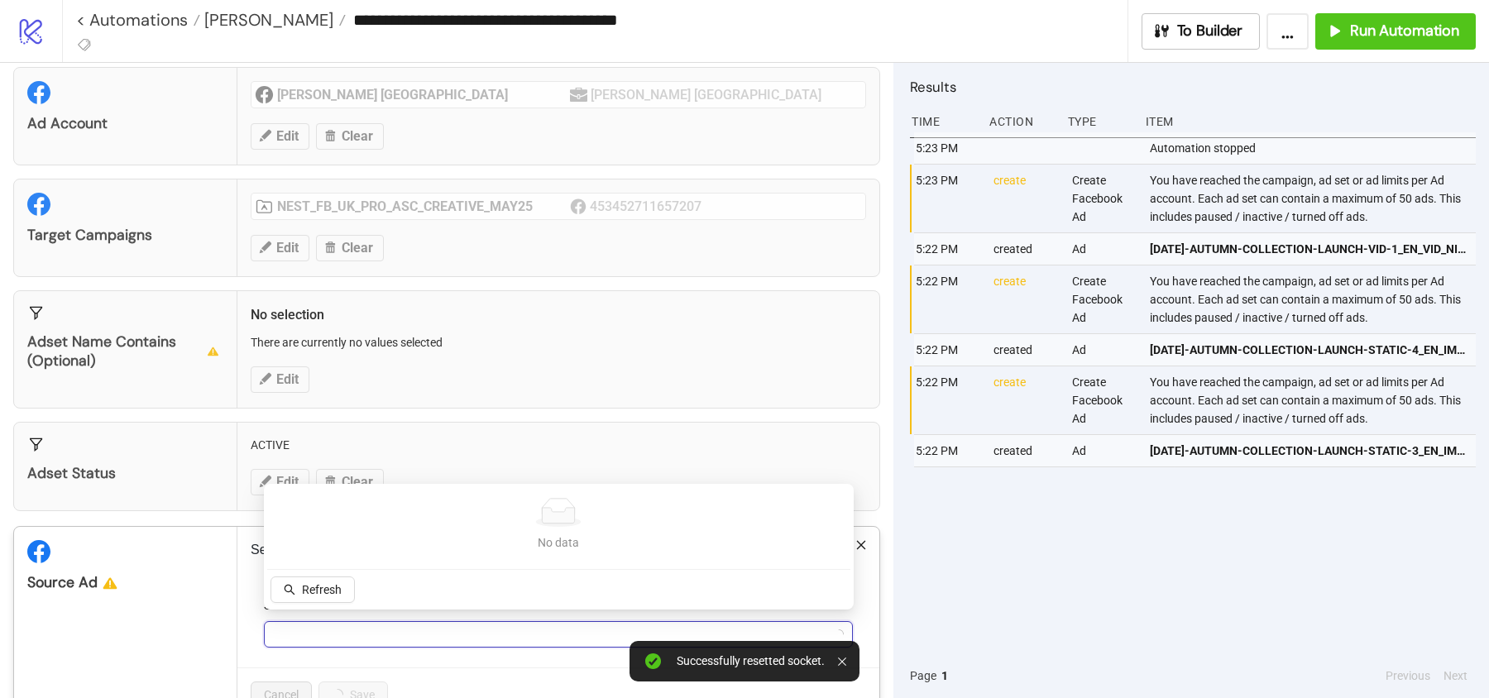
scroll to position [67, 0]
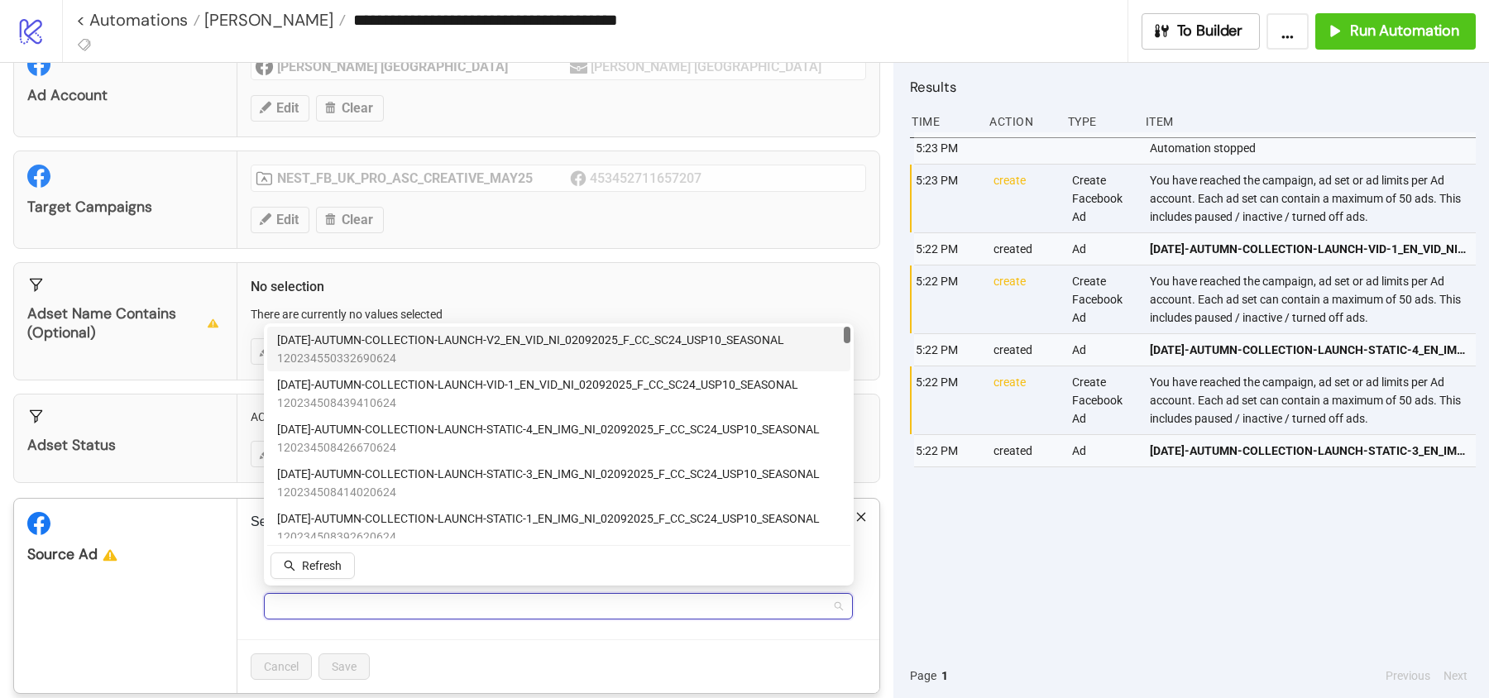
click at [466, 352] on span "120234550332690624" at bounding box center [530, 358] width 507 height 18
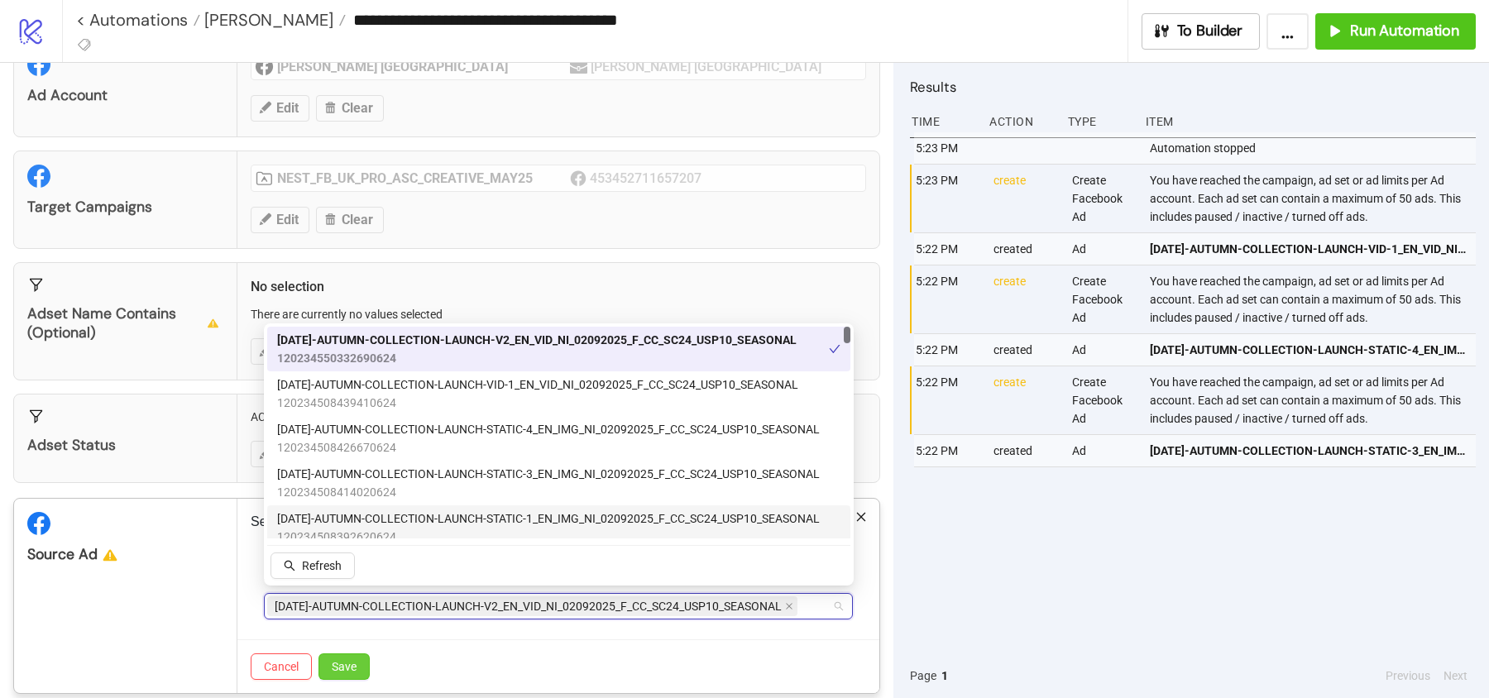
click at [351, 654] on button "Save" at bounding box center [344, 667] width 51 height 26
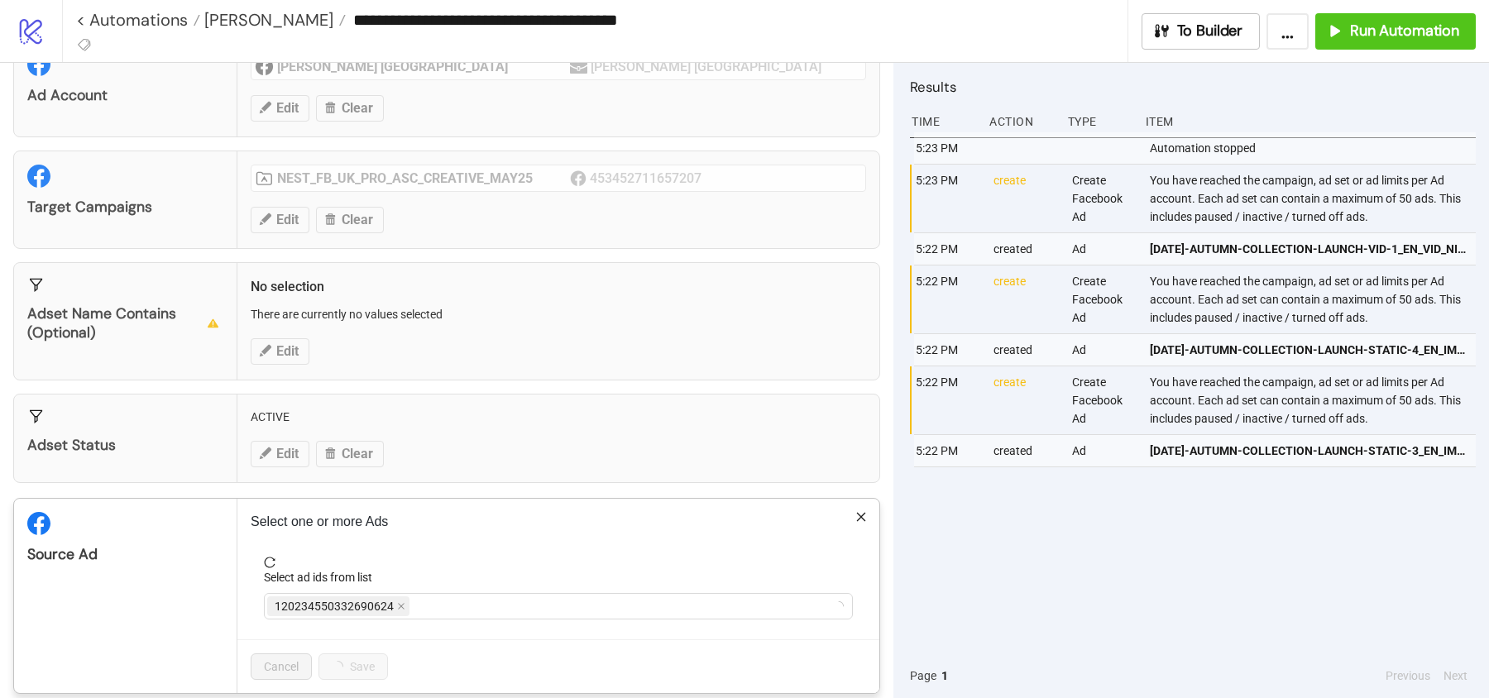
scroll to position [0, 0]
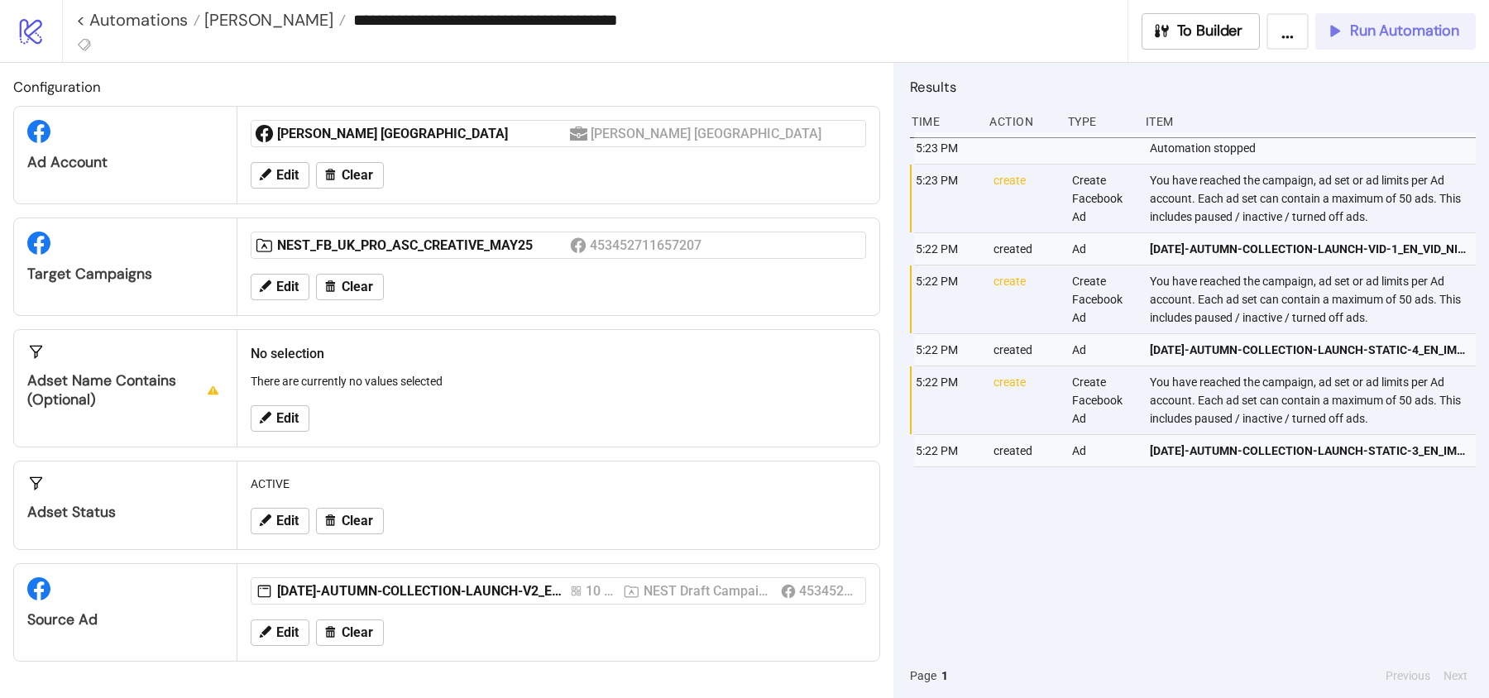
click at [1382, 20] on button "Run Automation" at bounding box center [1395, 31] width 161 height 36
